Goal: Register for event/course

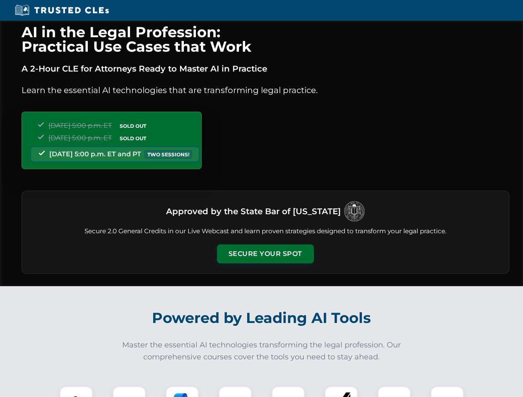
click at [265, 254] on button "Secure Your Spot" at bounding box center [265, 254] width 97 height 19
click at [76, 392] on img at bounding box center [76, 403] width 24 height 24
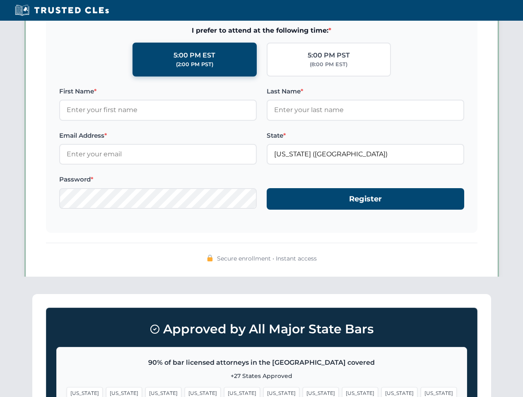
click at [302, 392] on span "[US_STATE]" at bounding box center [320, 393] width 36 height 12
click at [381, 392] on span "[US_STATE]" at bounding box center [399, 393] width 36 height 12
